Goal: Obtain resource: Download file/media

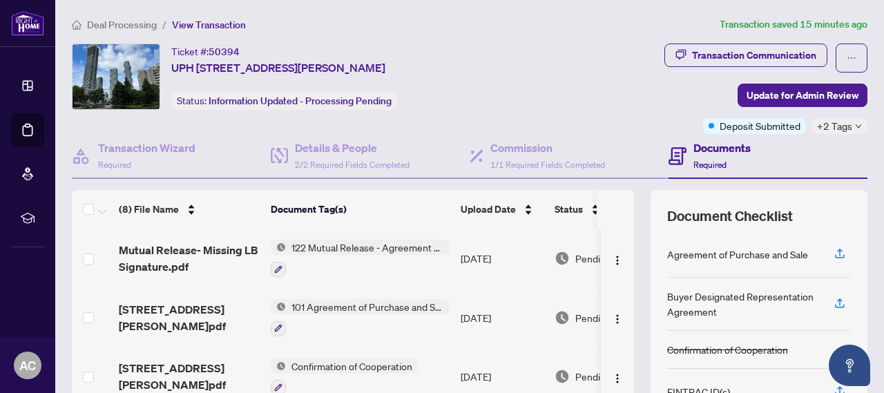
click at [344, 243] on span "122 Mutual Release - Agreement of Purchase and Sale" at bounding box center [368, 247] width 164 height 15
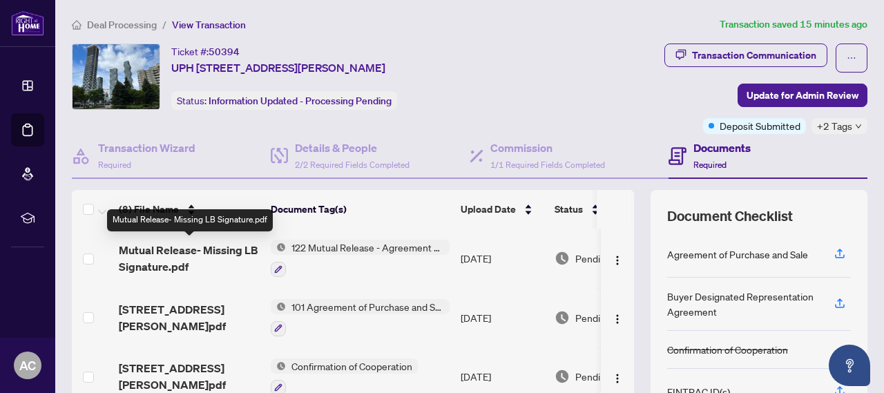
click at [210, 244] on span "Mutual Release- Missing LB Signature.pdf" at bounding box center [189, 258] width 141 height 33
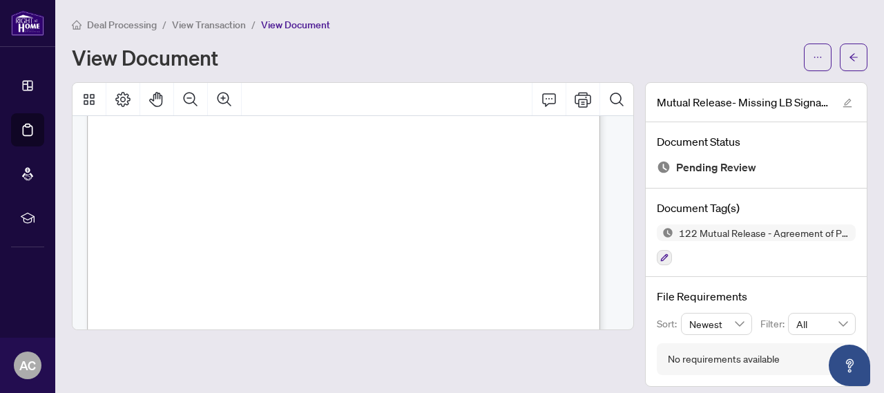
scroll to position [373, 0]
click at [575, 101] on icon "Print" at bounding box center [583, 99] width 17 height 17
